Goal: Task Accomplishment & Management: Use online tool/utility

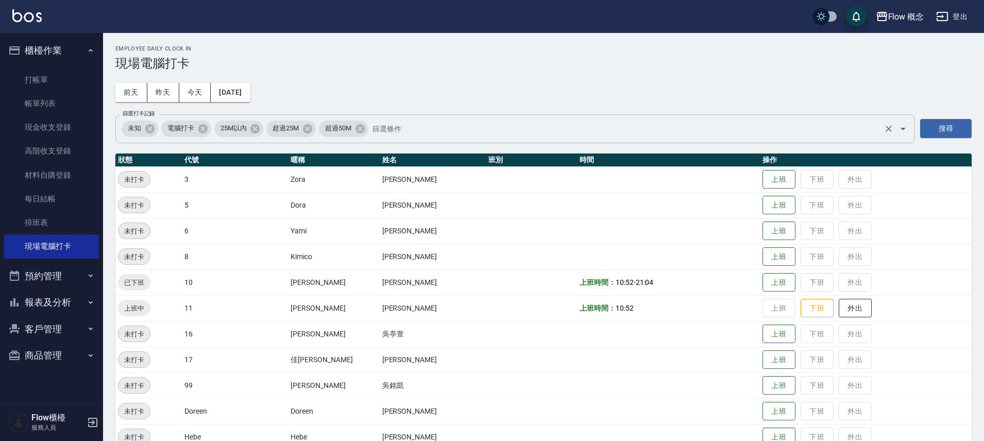
click at [653, 115] on div "未知 電腦打卡 25M以內 超過25M 超過50M 篩選打卡記錄" at bounding box center [514, 128] width 799 height 29
click at [651, 116] on div "未知 電腦打卡 25M以內 超過25M 超過50M 篩選打卡記錄" at bounding box center [514, 128] width 799 height 29
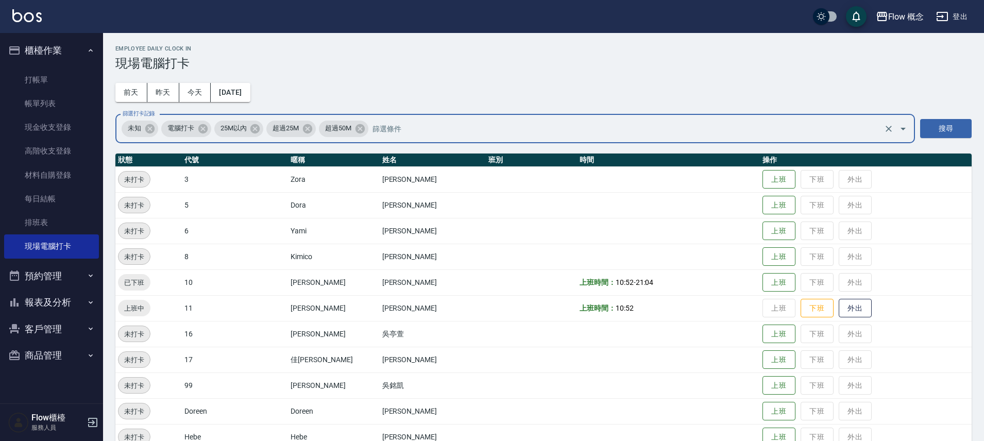
click at [651, 116] on div "未知 電腦打卡 25M以內 超過25M 超過50M 篩選打卡記錄" at bounding box center [514, 128] width 799 height 29
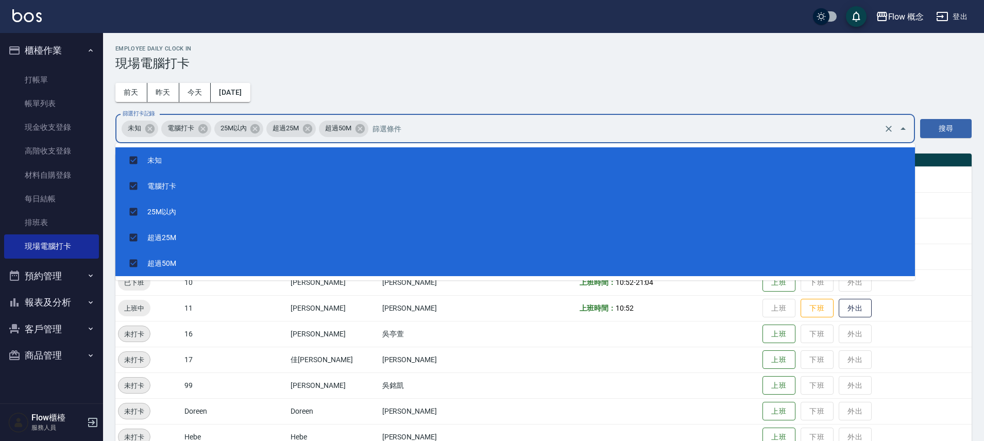
click at [533, 102] on div "Employee Daily Clock In 現場電腦打卡 [DATE] [DATE] [DATE] [DATE] 篩選打卡記錄 未知 電腦打卡 25M以內…" at bounding box center [543, 286] width 881 height 507
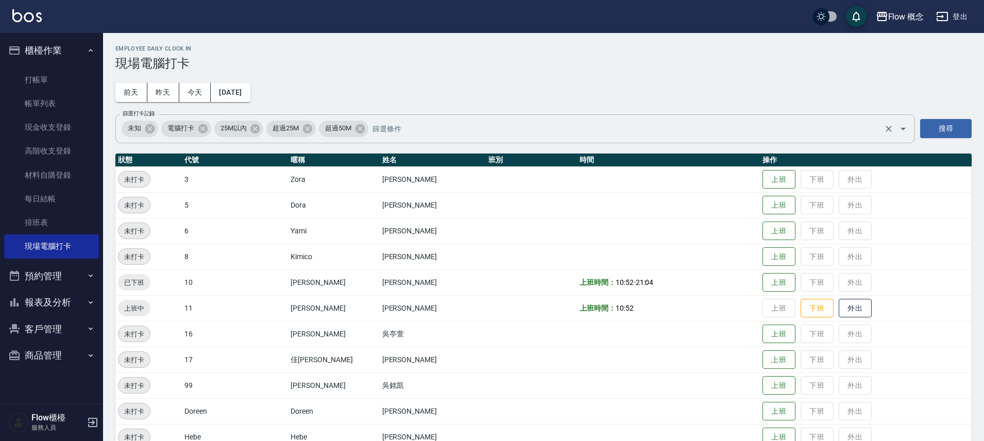
click at [489, 141] on div "未知 電腦打卡 25M以內 超過25M 超過50M 篩選打卡記錄" at bounding box center [514, 128] width 799 height 29
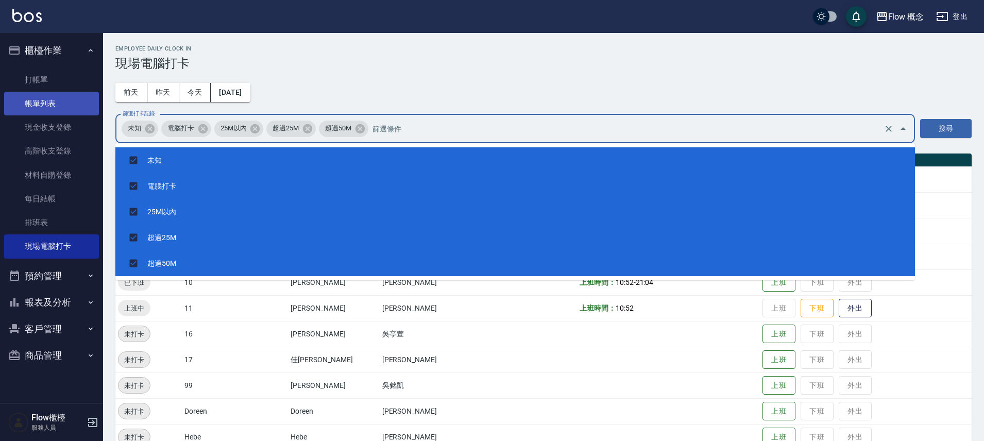
click at [38, 95] on link "帳單列表" at bounding box center [51, 104] width 95 height 24
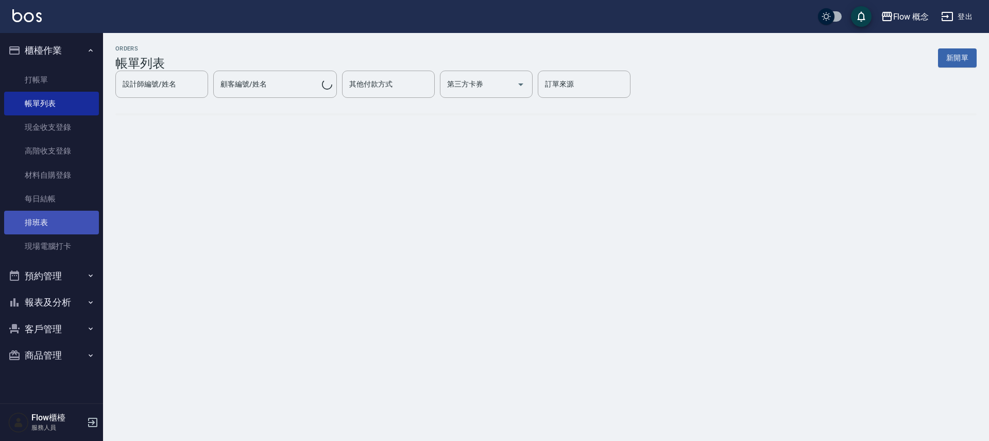
click at [38, 232] on link "排班表" at bounding box center [51, 223] width 95 height 24
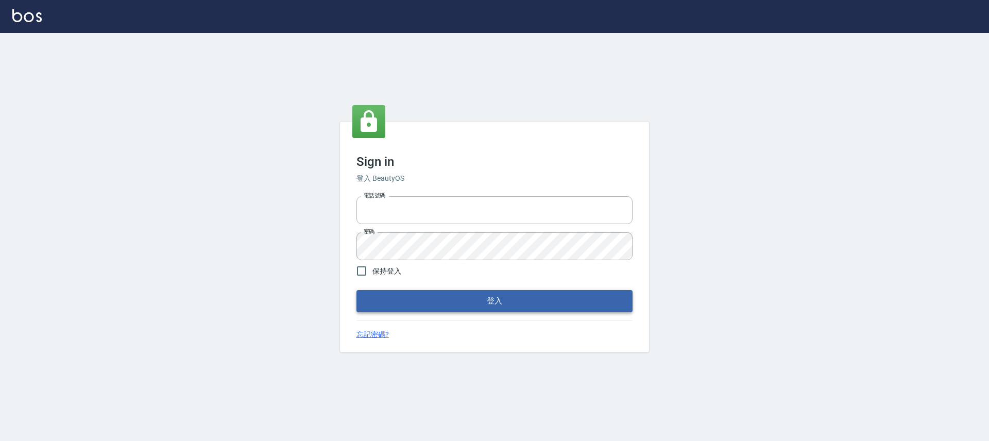
type input "25170116"
click at [519, 293] on button "登入" at bounding box center [494, 301] width 276 height 22
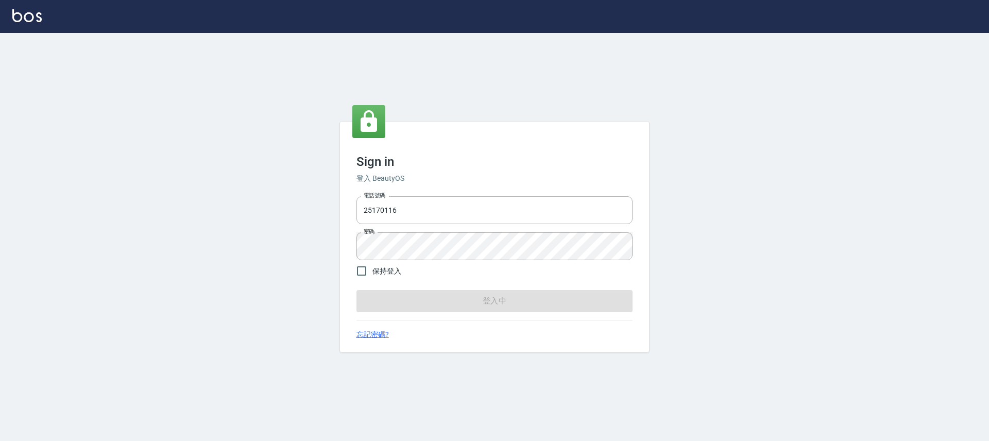
click at [519, 293] on form "電話號碼 25170116 電話號碼 密碼 密碼 保持登入 登入中" at bounding box center [494, 252] width 276 height 120
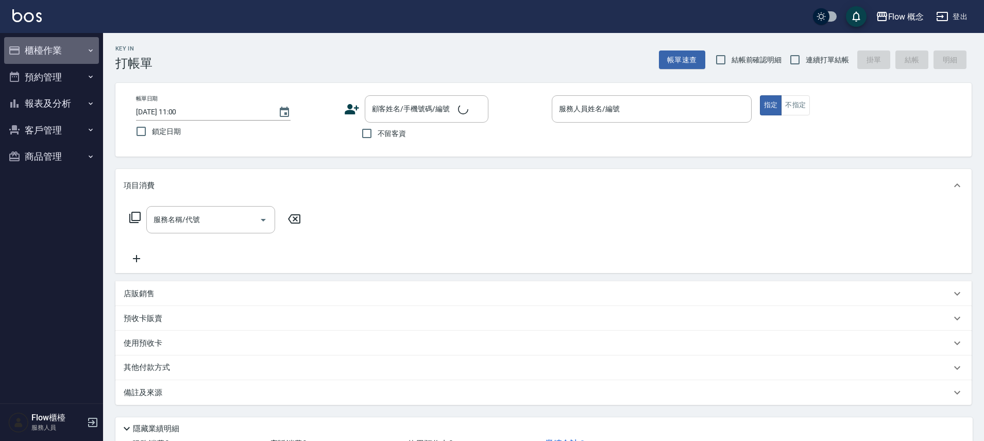
click at [28, 54] on button "櫃檯作業" at bounding box center [51, 50] width 95 height 27
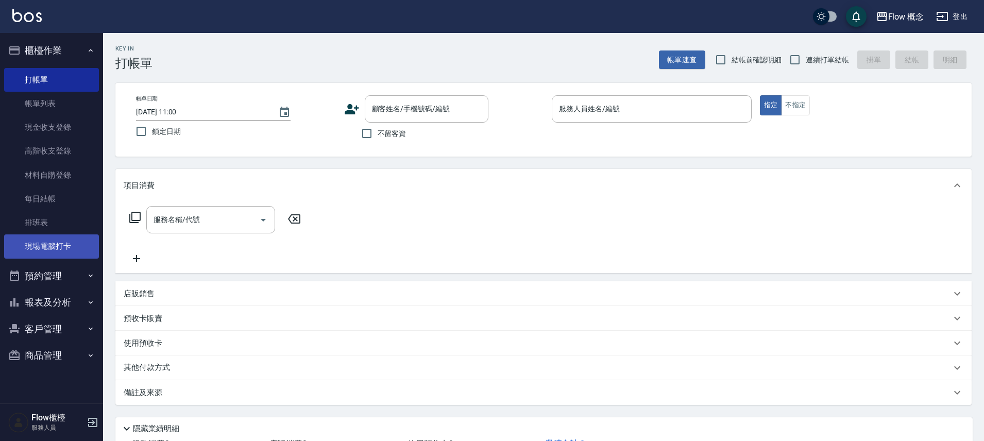
click at [59, 242] on link "現場電腦打卡" at bounding box center [51, 246] width 95 height 24
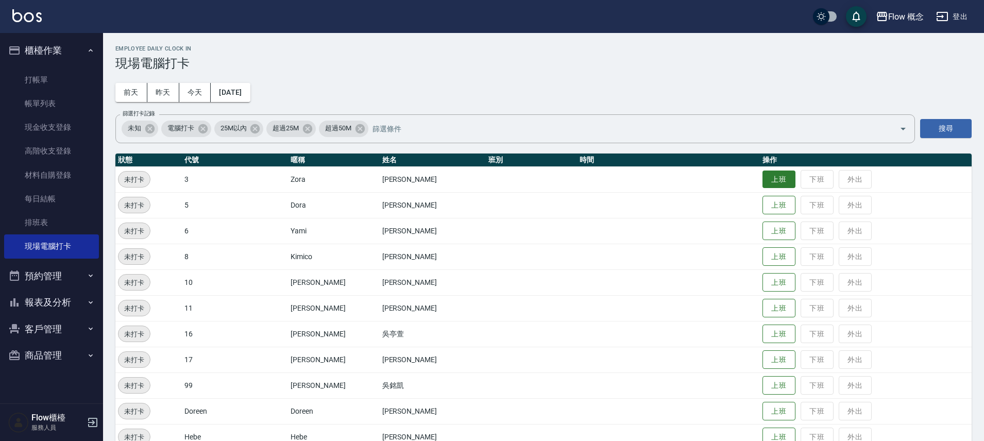
click at [762, 176] on button "上班" at bounding box center [778, 180] width 33 height 18
